Goal: Task Accomplishment & Management: Manage account settings

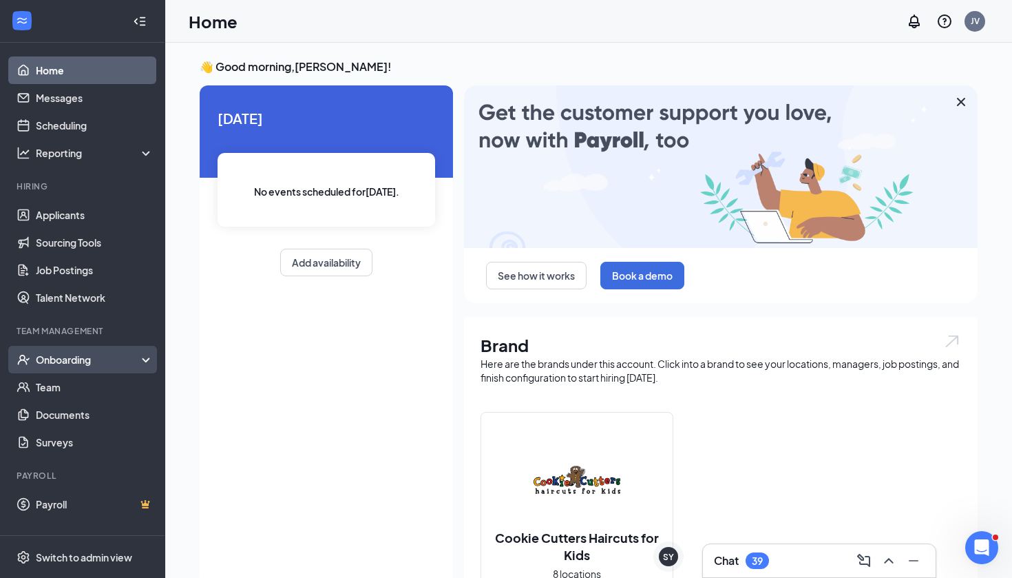
click at [71, 366] on div "Onboarding" at bounding box center [89, 360] width 106 height 14
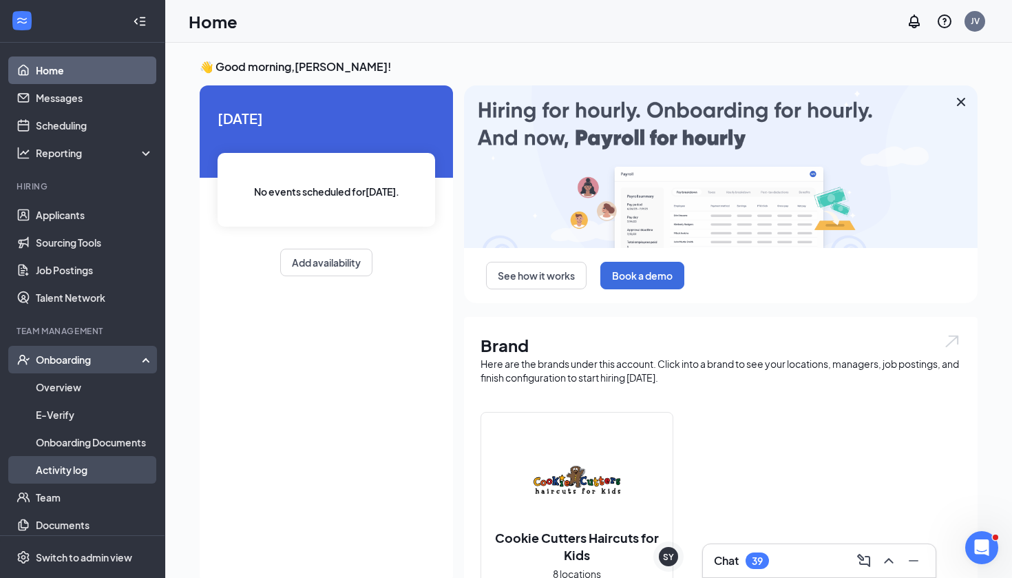
click at [88, 463] on link "Activity log" at bounding box center [95, 470] width 118 height 28
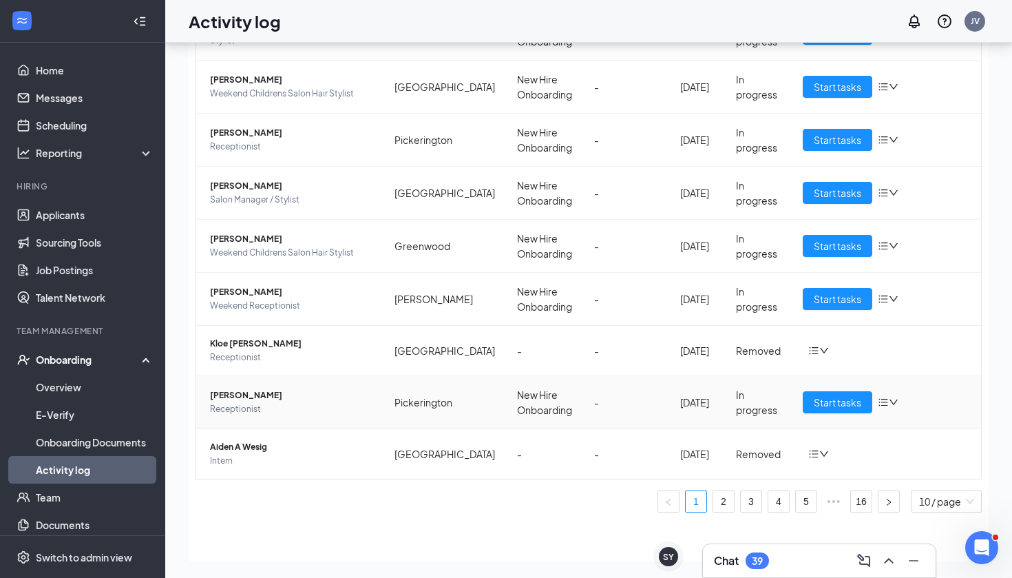
scroll to position [62, 0]
click at [722, 503] on link "2" at bounding box center [723, 501] width 21 height 21
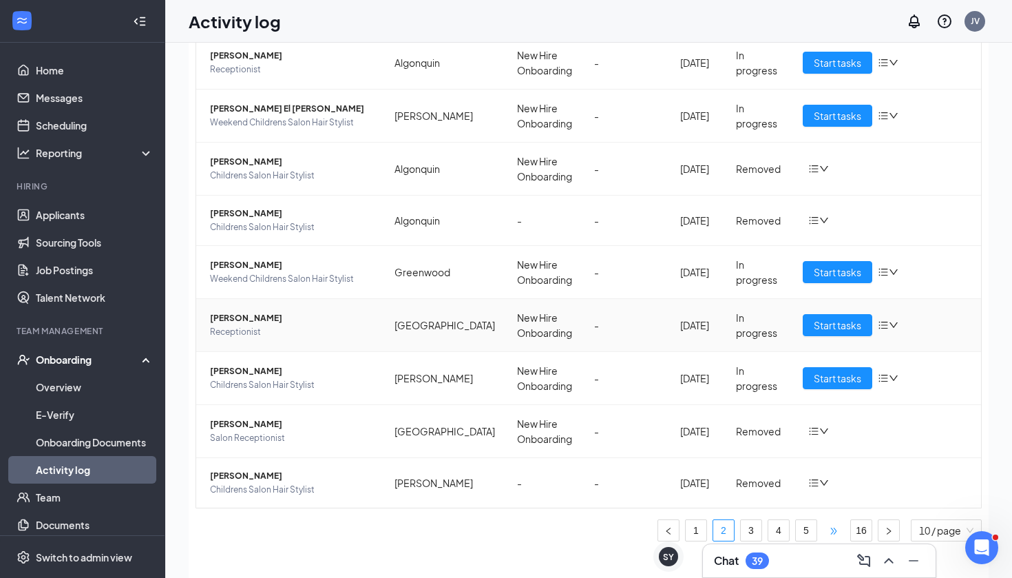
scroll to position [167, 0]
click at [697, 523] on link "1" at bounding box center [696, 530] width 21 height 21
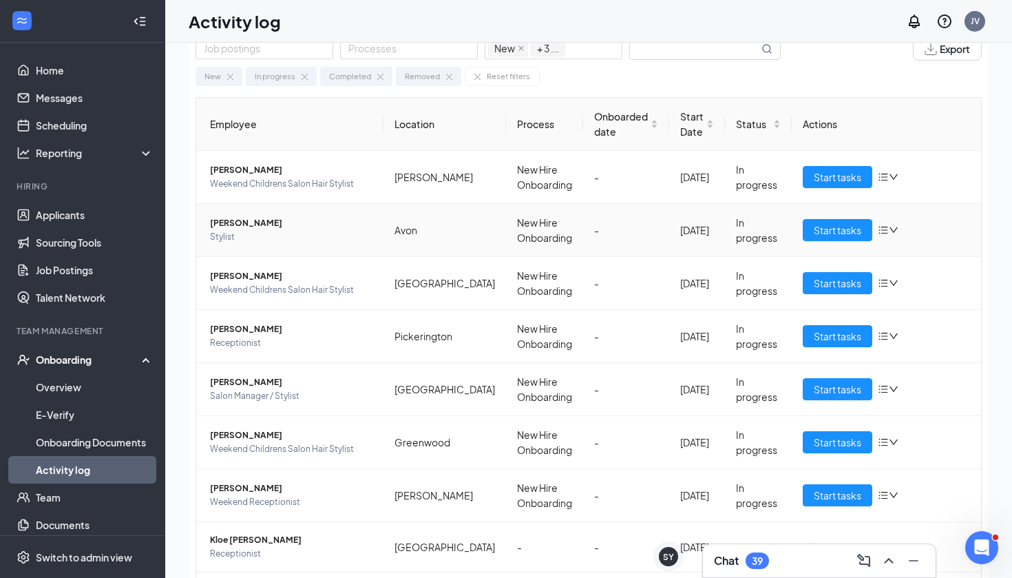
click at [326, 226] on span "[PERSON_NAME]" at bounding box center [291, 223] width 163 height 14
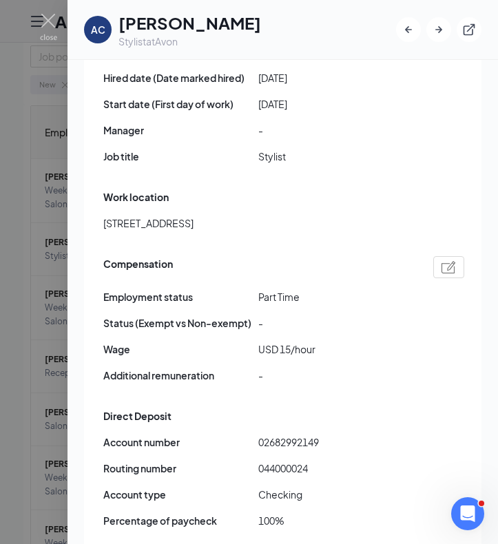
scroll to position [789, 0]
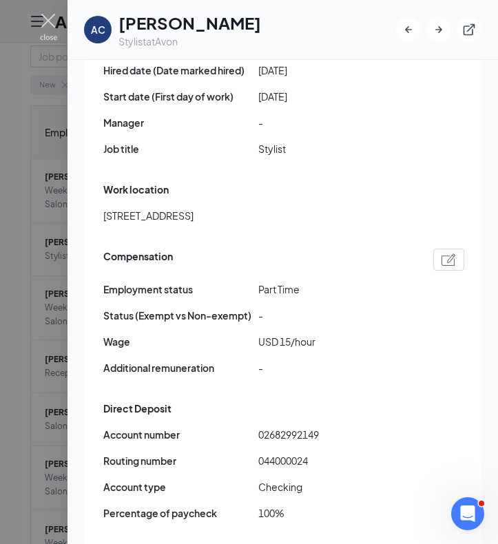
click at [46, 22] on img at bounding box center [48, 27] width 17 height 27
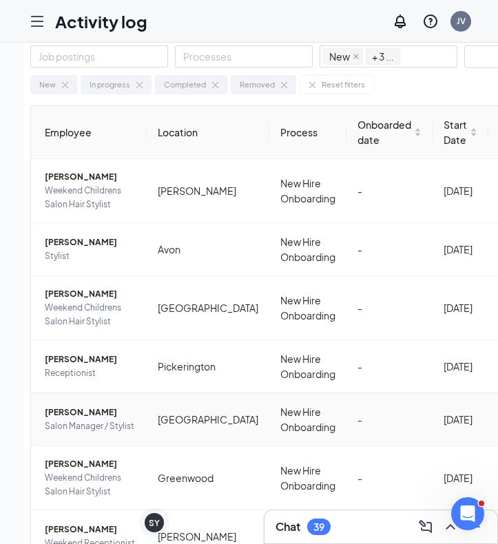
click at [123, 428] on span "Salon Manager / Stylist" at bounding box center [90, 426] width 91 height 14
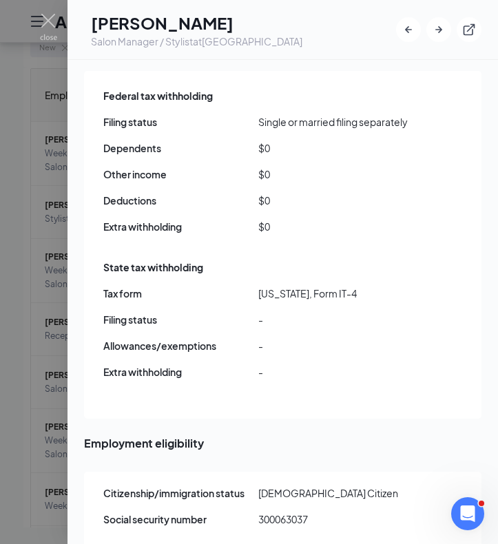
scroll to position [62, 0]
click at [52, 269] on div at bounding box center [249, 272] width 498 height 544
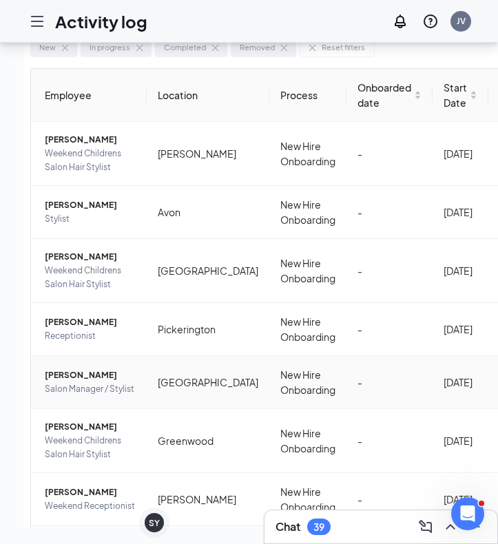
click at [102, 377] on span "[PERSON_NAME]" at bounding box center [90, 375] width 91 height 14
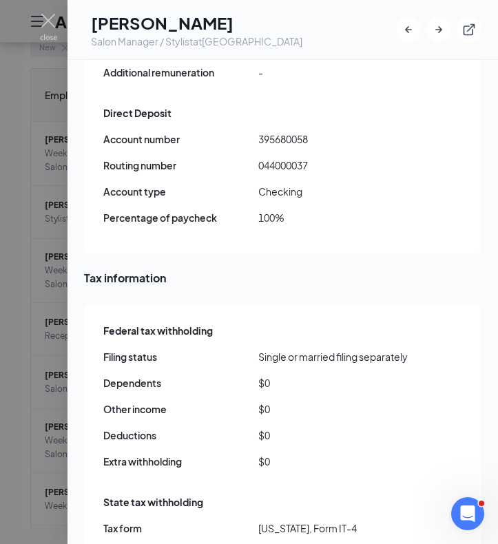
scroll to position [1013, 0]
